Goal: Navigation & Orientation: Find specific page/section

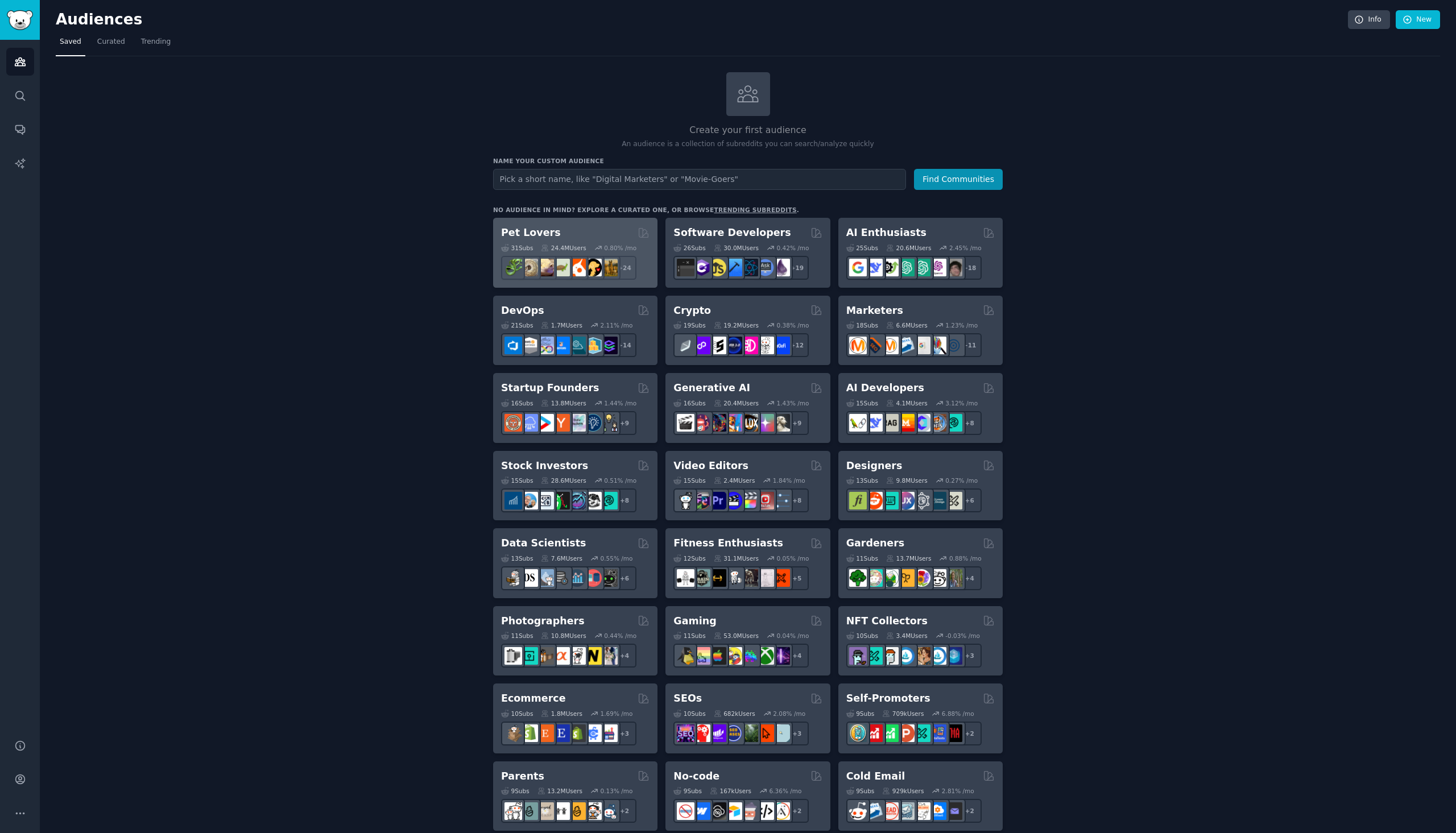
click at [525, 229] on h2 "Pet Lovers" at bounding box center [530, 233] width 60 height 14
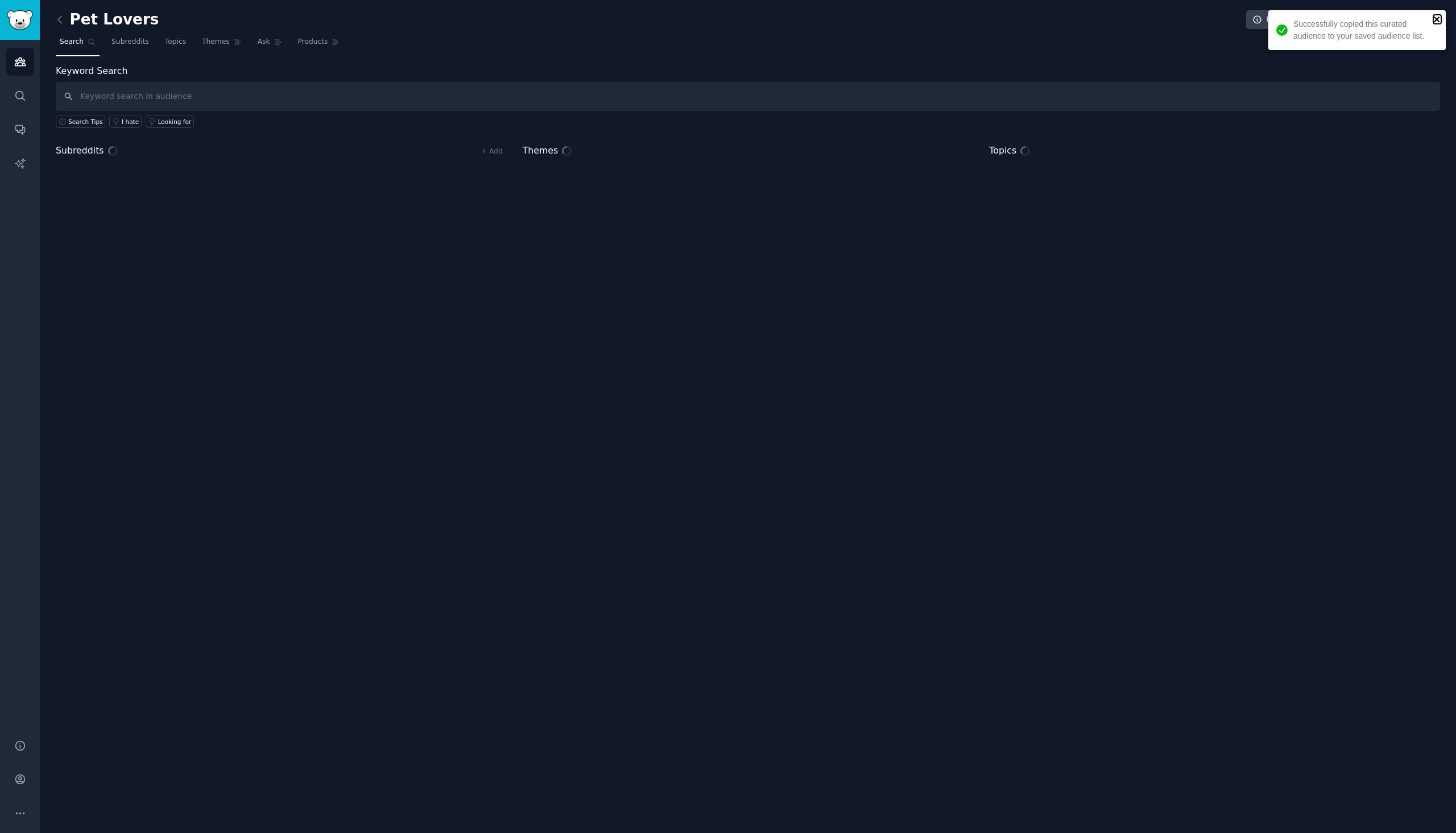
click at [1439, 20] on icon "close" at bounding box center [1437, 20] width 8 height 9
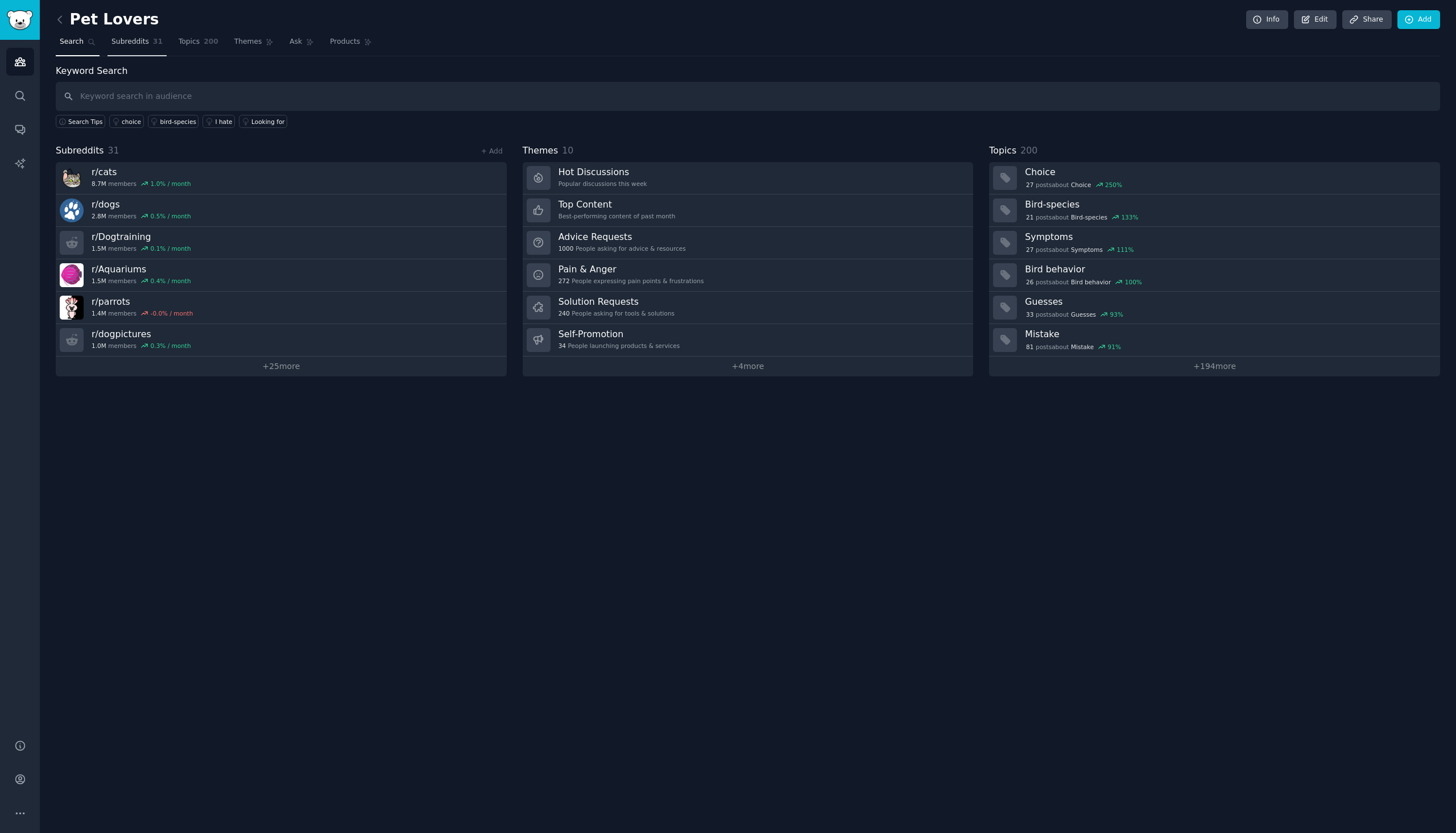
click at [128, 46] on span "Subreddits" at bounding box center [130, 42] width 37 height 10
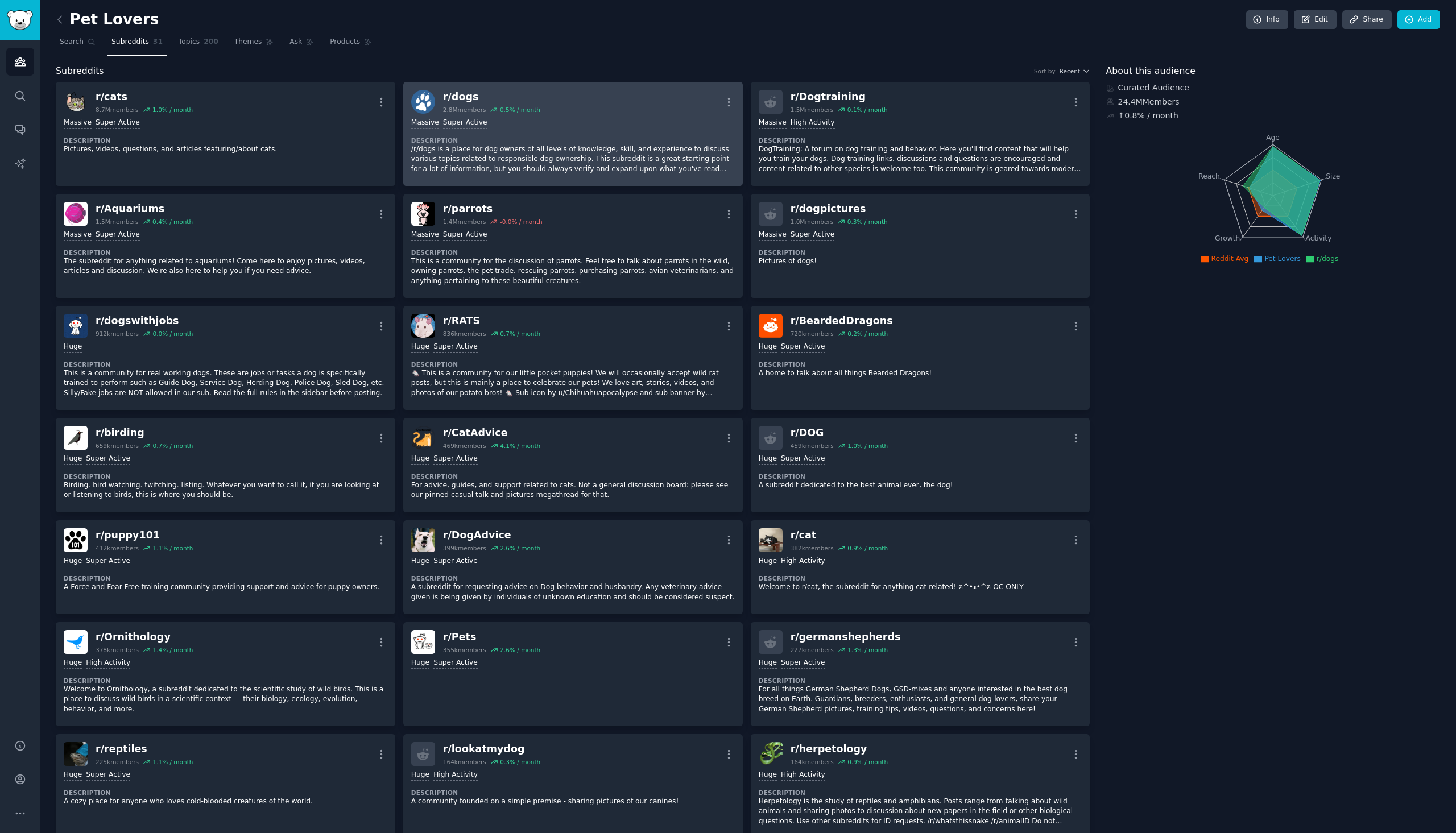
click at [517, 161] on p "/r/dogs is a place for dog owners of all levels of knowledge, skill, and experi…" at bounding box center [573, 159] width 324 height 30
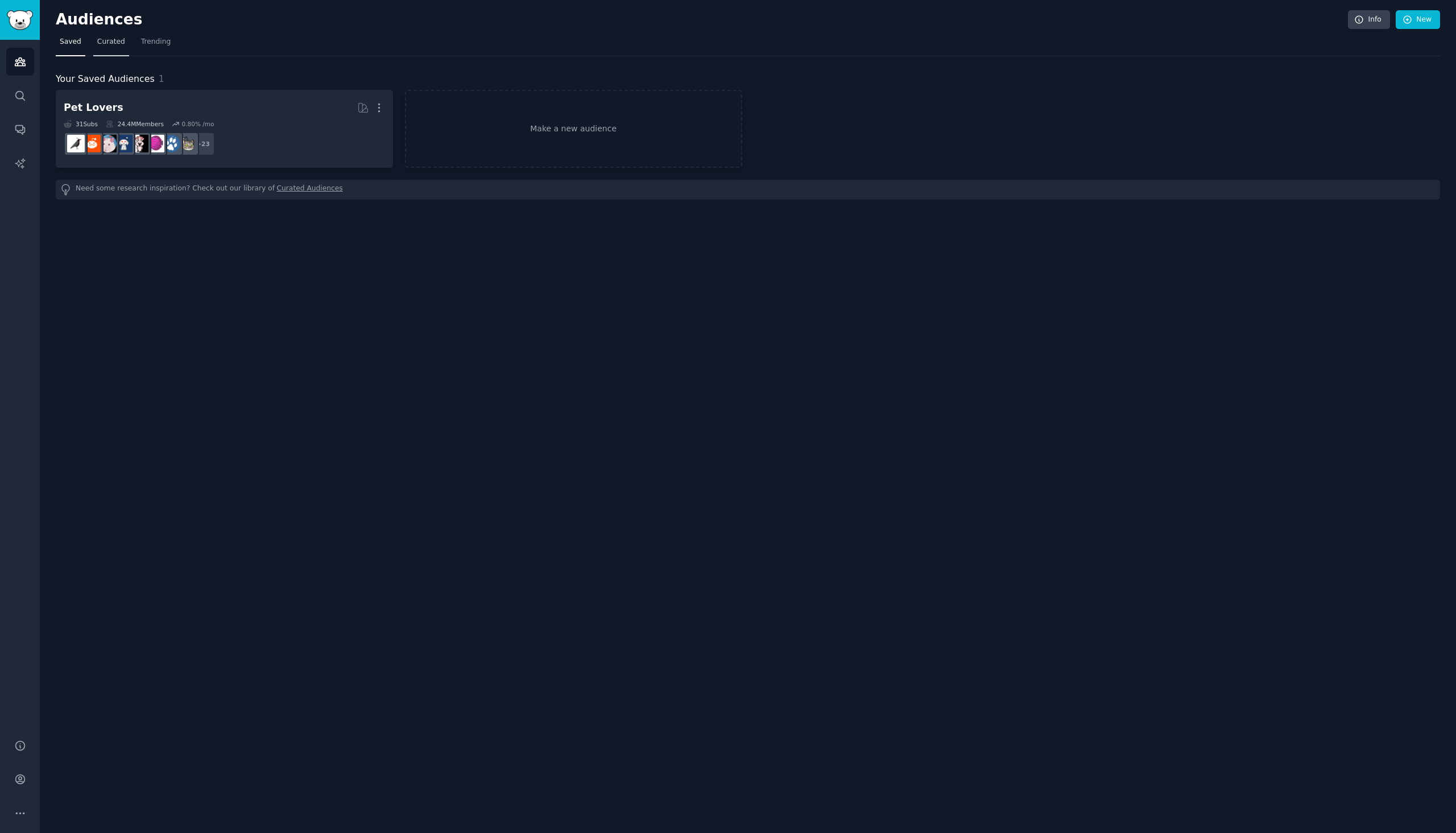
click at [108, 47] on span "Curated" at bounding box center [111, 42] width 28 height 10
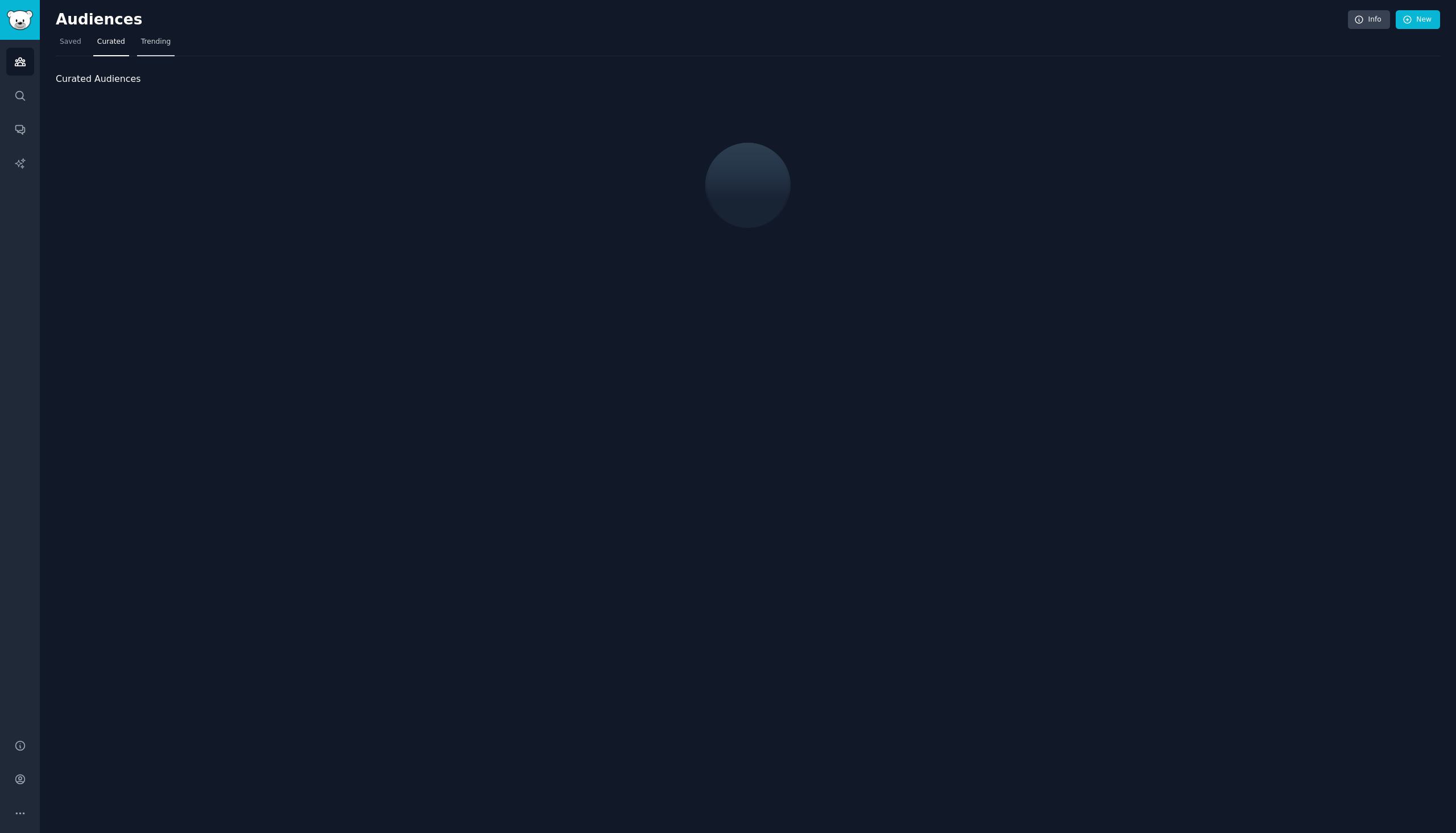
click at [151, 49] on link "Trending" at bounding box center [155, 45] width 37 height 24
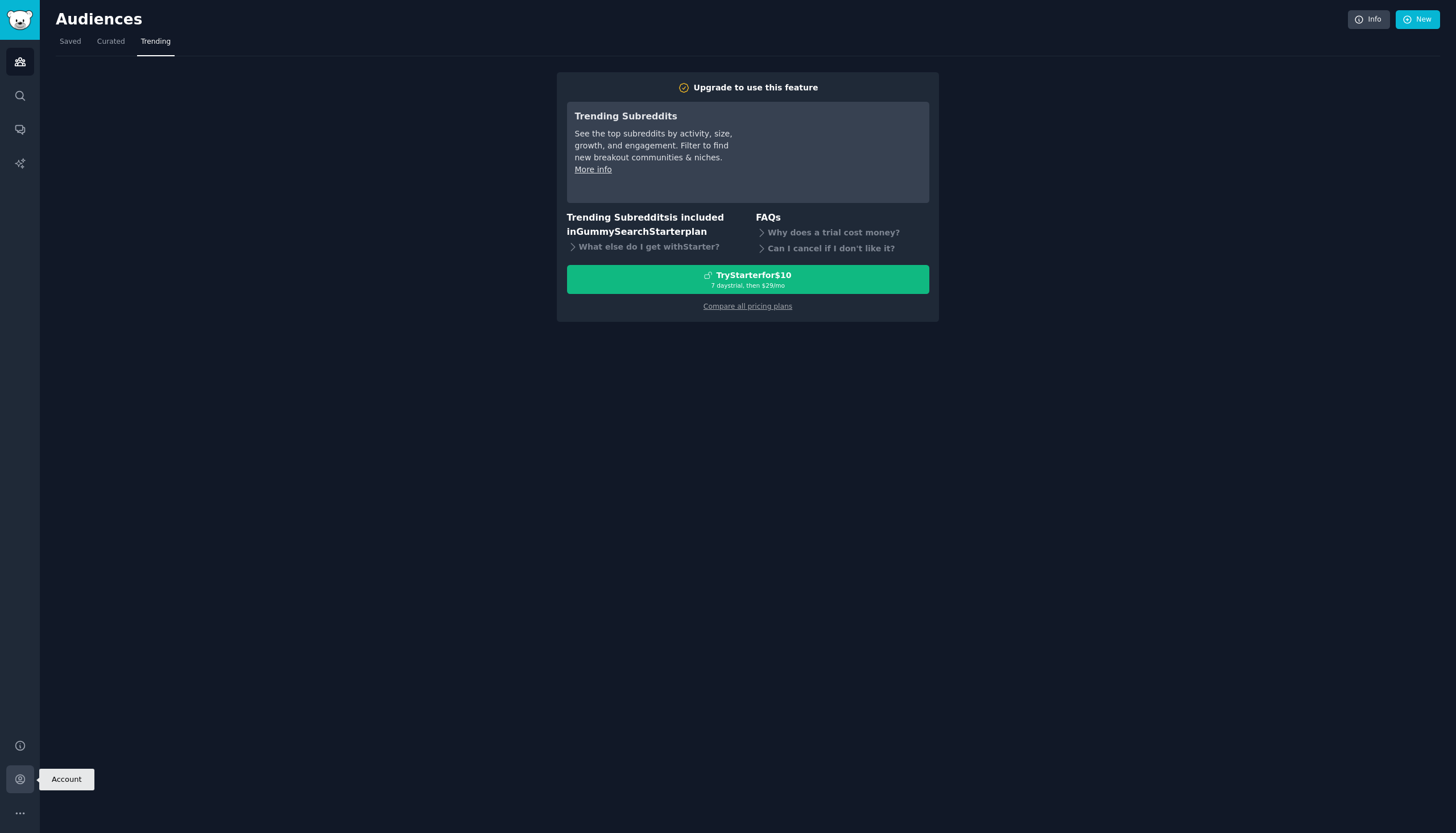
click at [15, 780] on icon "Sidebar" at bounding box center [20, 779] width 12 height 12
